Goal: Task Accomplishment & Management: Use online tool/utility

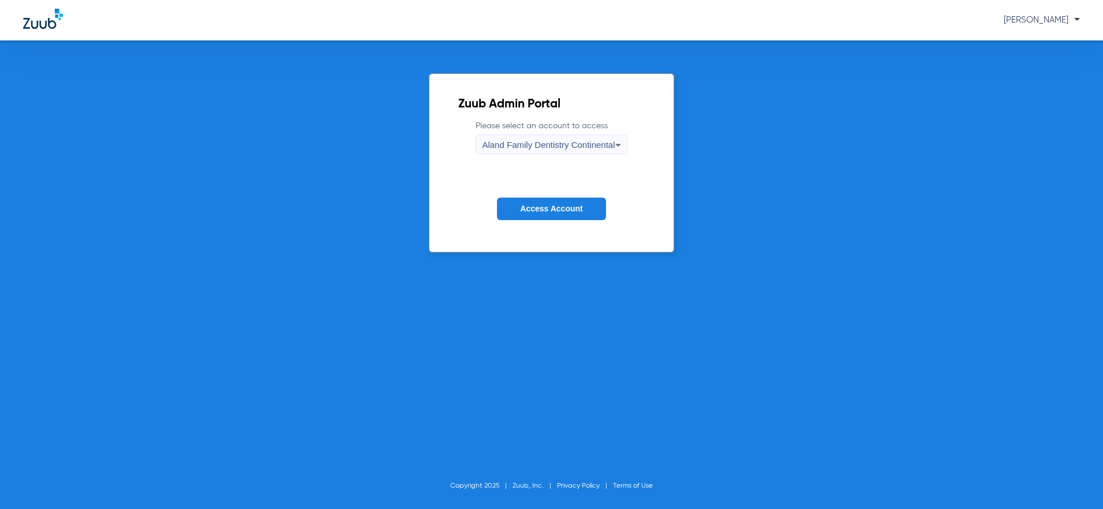
click at [1055, 16] on span "[PERSON_NAME]" at bounding box center [1042, 20] width 76 height 9
click at [1055, 16] on div at bounding box center [551, 254] width 1103 height 509
click at [559, 158] on form "Please select an account to access Aland Family Dentistry Continental Access Ac…" at bounding box center [551, 178] width 186 height 117
click at [567, 145] on span "Aland Family Dentistry Continental" at bounding box center [548, 145] width 133 height 10
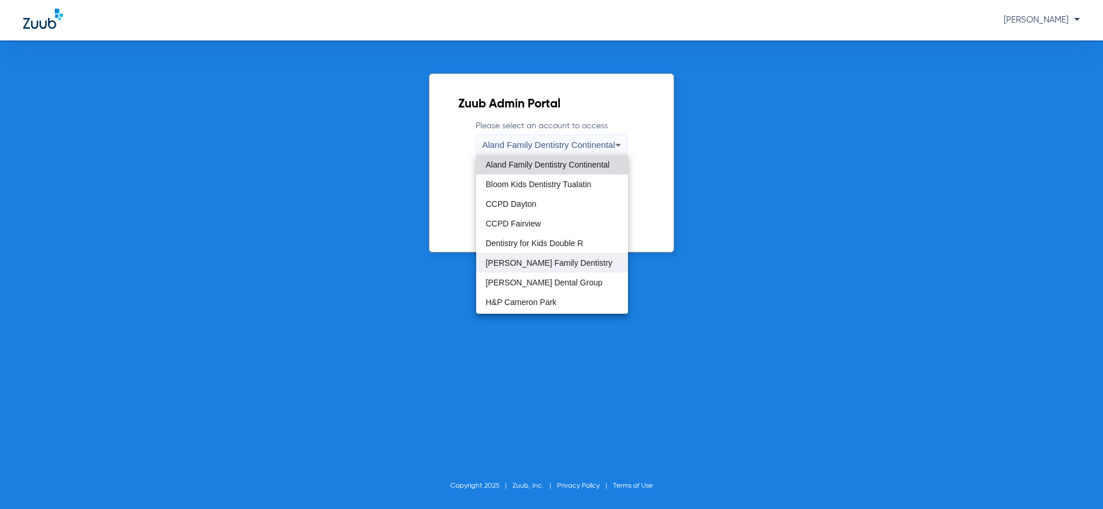
click at [558, 264] on span "[PERSON_NAME] Family Dentistry" at bounding box center [548, 263] width 126 height 8
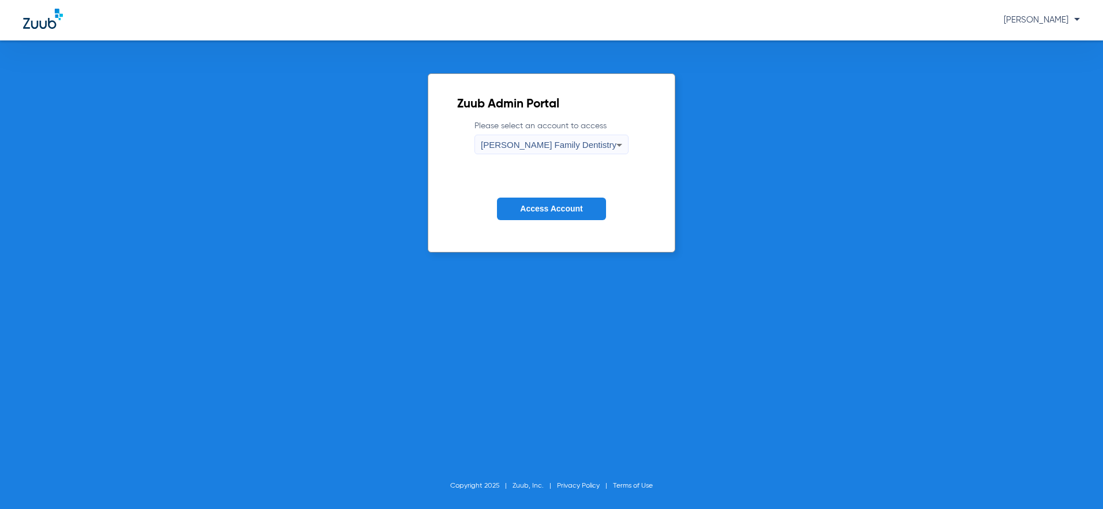
click at [552, 210] on span "Access Account" at bounding box center [551, 208] width 62 height 9
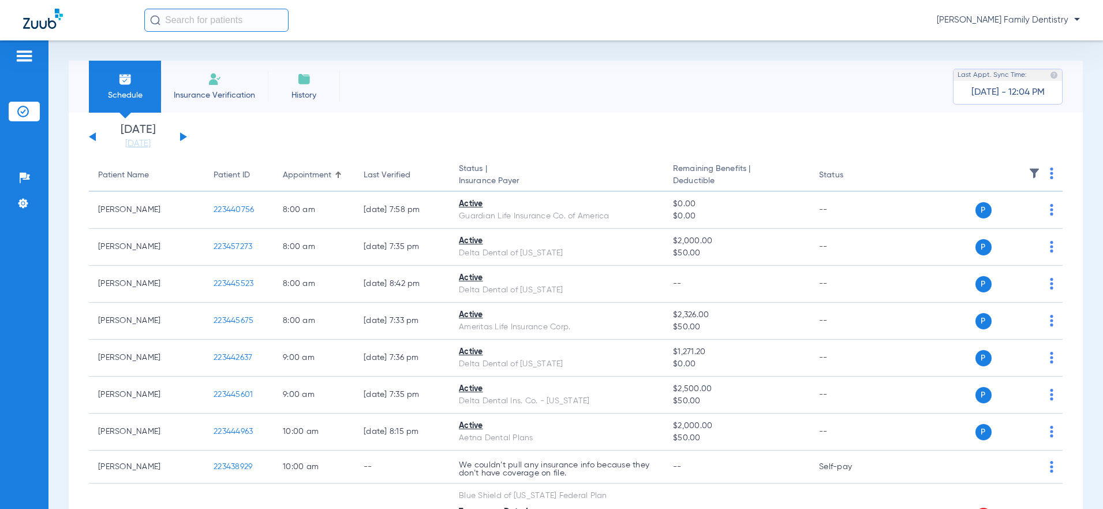
click at [186, 140] on div "[DATE] [DATE] [DATE] [DATE] [DATE] [DATE] [DATE] [DATE] [DATE] [DATE] [DATE] [D…" at bounding box center [138, 136] width 98 height 25
click at [181, 136] on button at bounding box center [183, 136] width 7 height 9
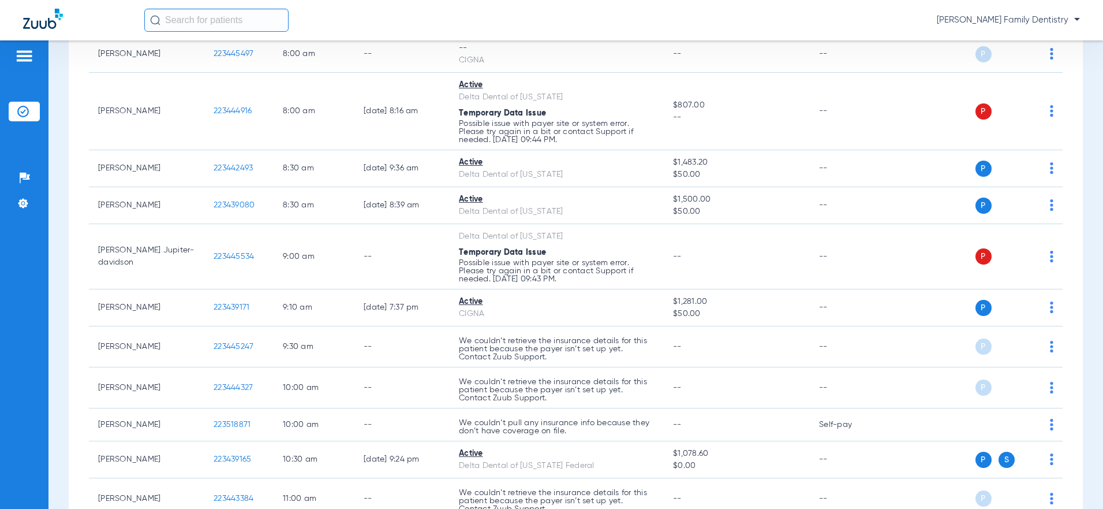
scroll to position [166, 0]
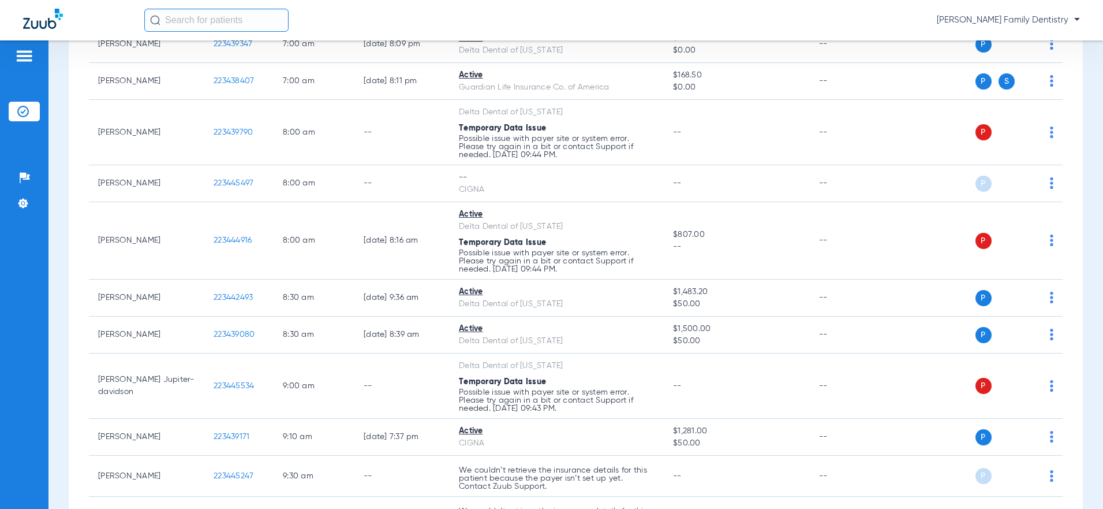
click at [992, 22] on span "[PERSON_NAME] Family Dentistry" at bounding box center [1008, 20] width 143 height 12
click at [1037, 42] on span "Account Selection" at bounding box center [1036, 41] width 65 height 8
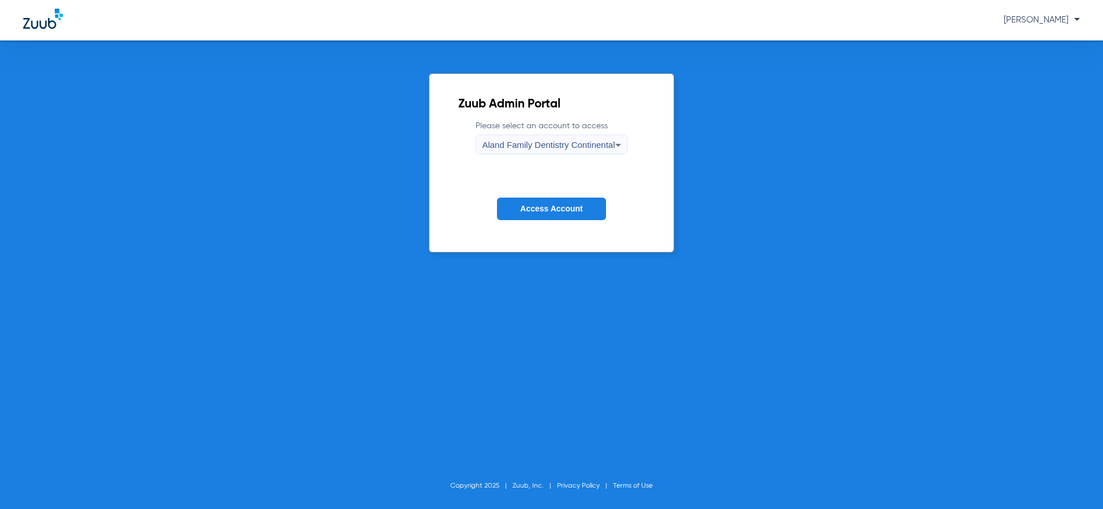
click at [564, 143] on span "Aland Family Dentistry Continental" at bounding box center [548, 145] width 133 height 10
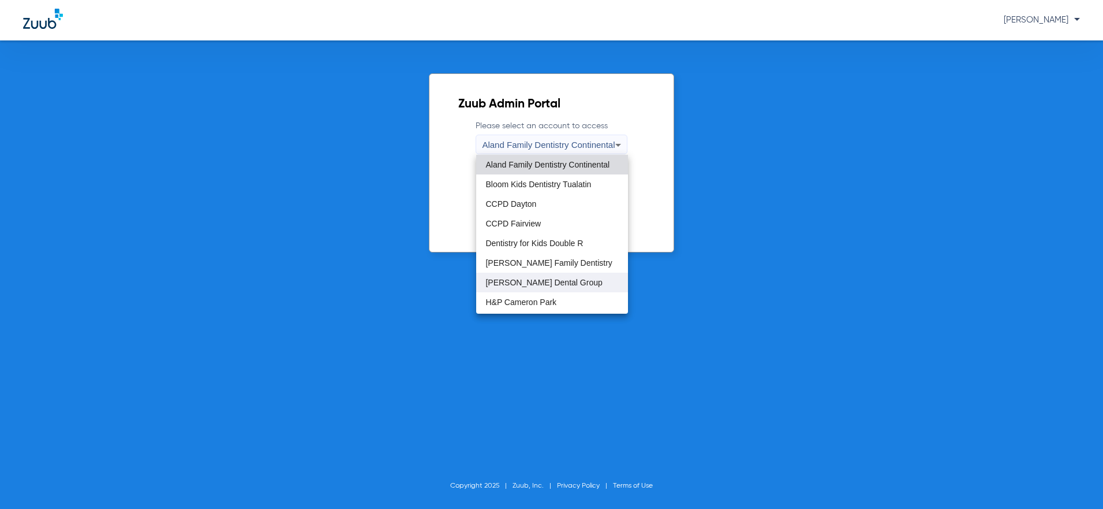
click at [555, 282] on span "[PERSON_NAME] Dental Group" at bounding box center [543, 282] width 117 height 8
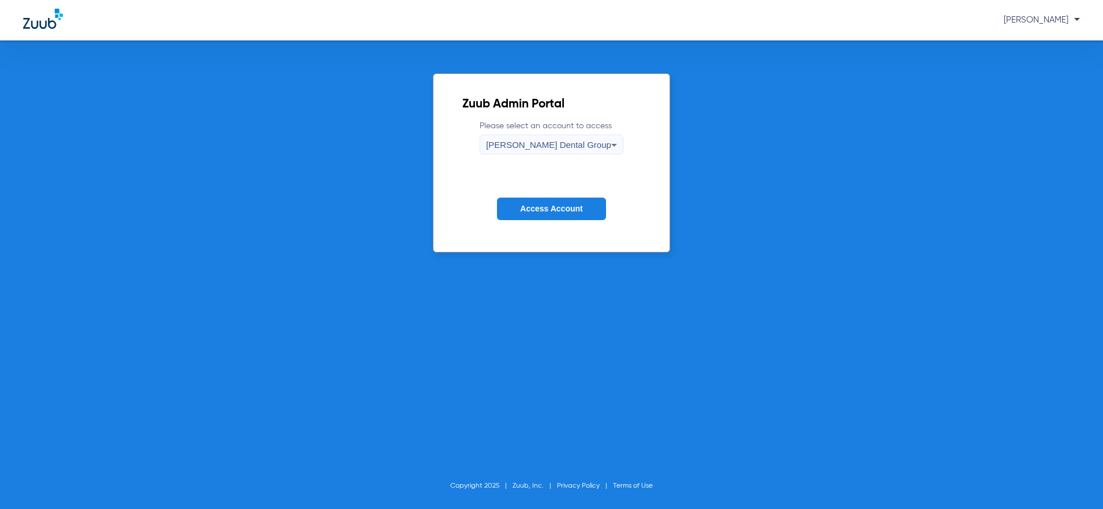
click at [560, 204] on span "Access Account" at bounding box center [551, 208] width 62 height 9
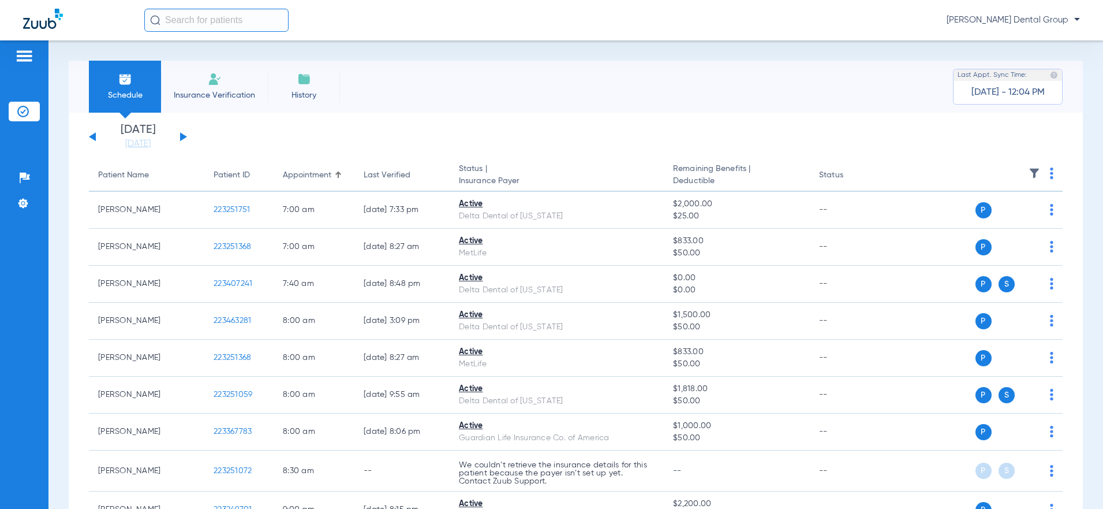
click at [183, 137] on button at bounding box center [183, 136] width 7 height 9
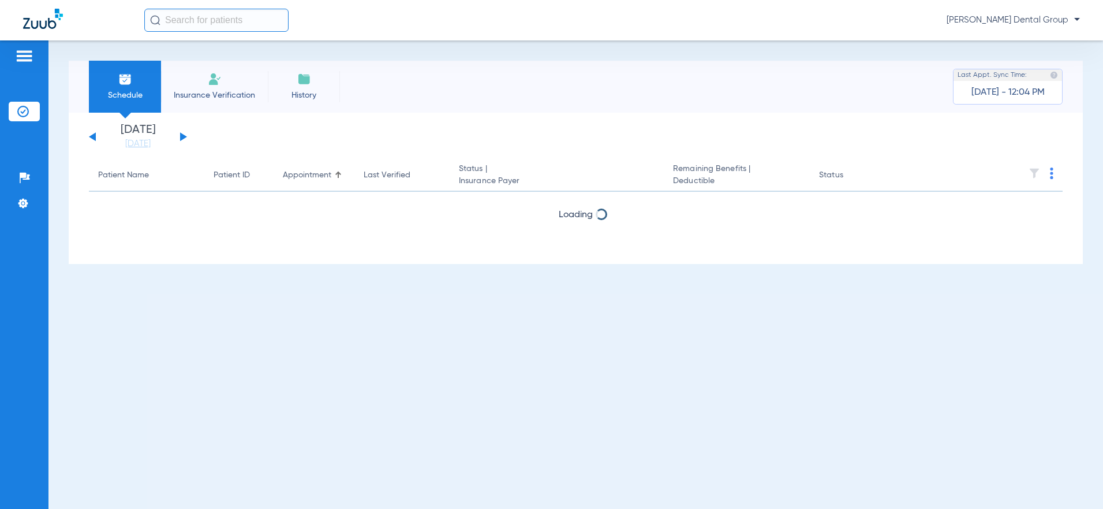
click at [183, 137] on button at bounding box center [183, 136] width 7 height 9
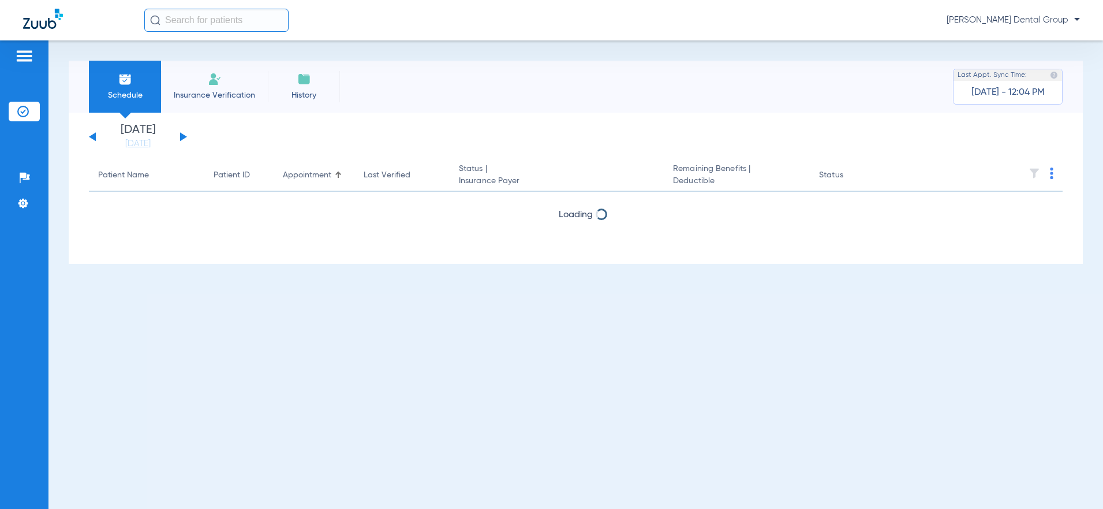
click at [183, 137] on button at bounding box center [183, 136] width 7 height 9
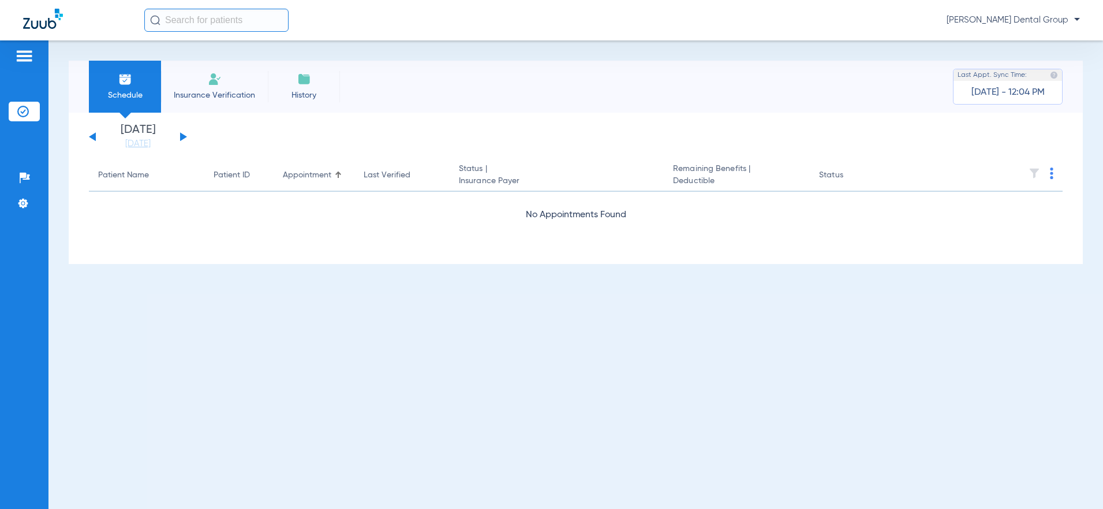
click at [183, 137] on button at bounding box center [183, 136] width 7 height 9
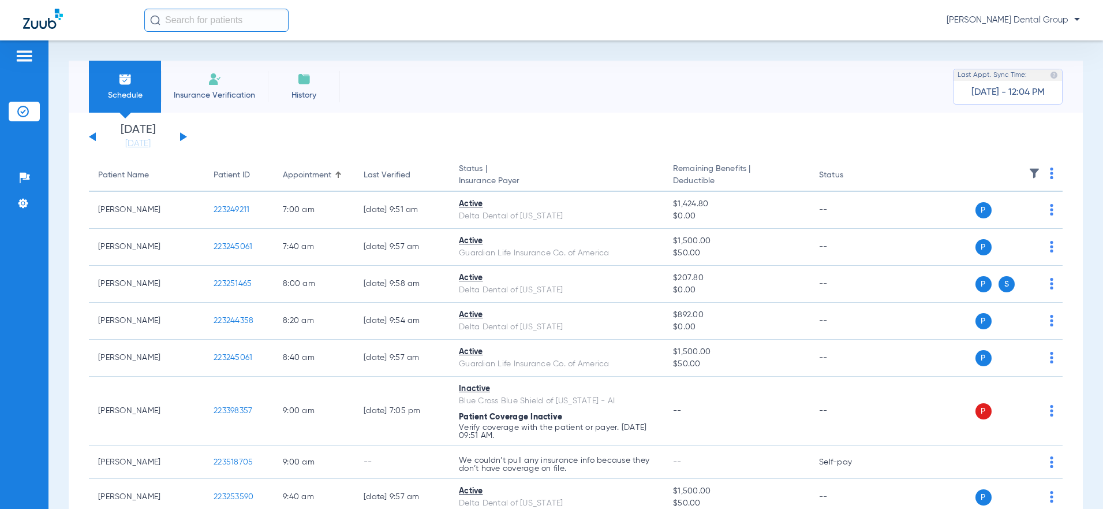
click at [181, 133] on div "[DATE] [DATE] [DATE] [DATE] [DATE] [DATE] [DATE] [DATE] [DATE] [DATE] [DATE] [D…" at bounding box center [138, 136] width 98 height 25
click at [181, 135] on button at bounding box center [183, 136] width 7 height 9
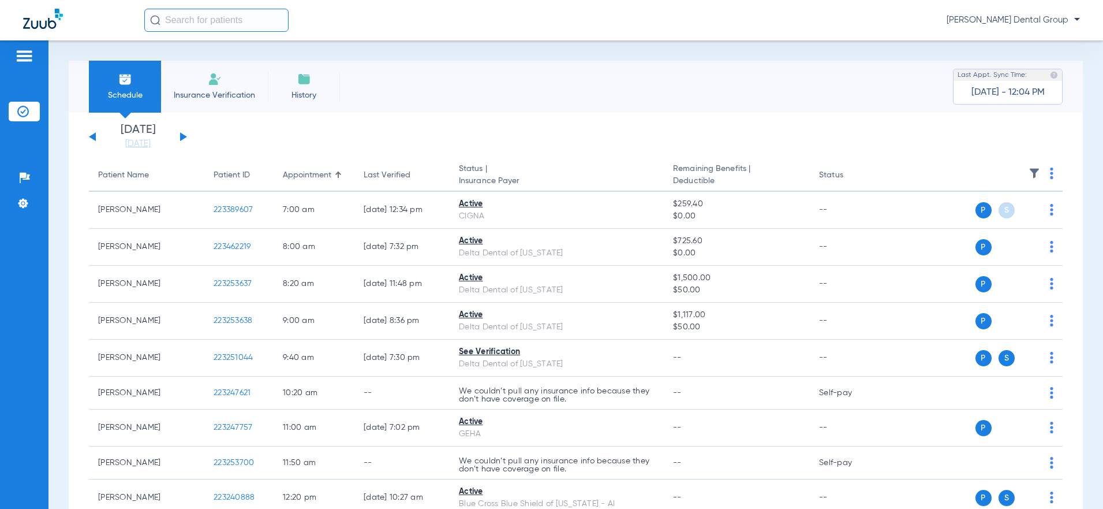
click at [1050, 171] on img at bounding box center [1051, 173] width 3 height 12
click at [1012, 223] on button "Verify All" at bounding box center [999, 218] width 91 height 23
